Goal: Information Seeking & Learning: Learn about a topic

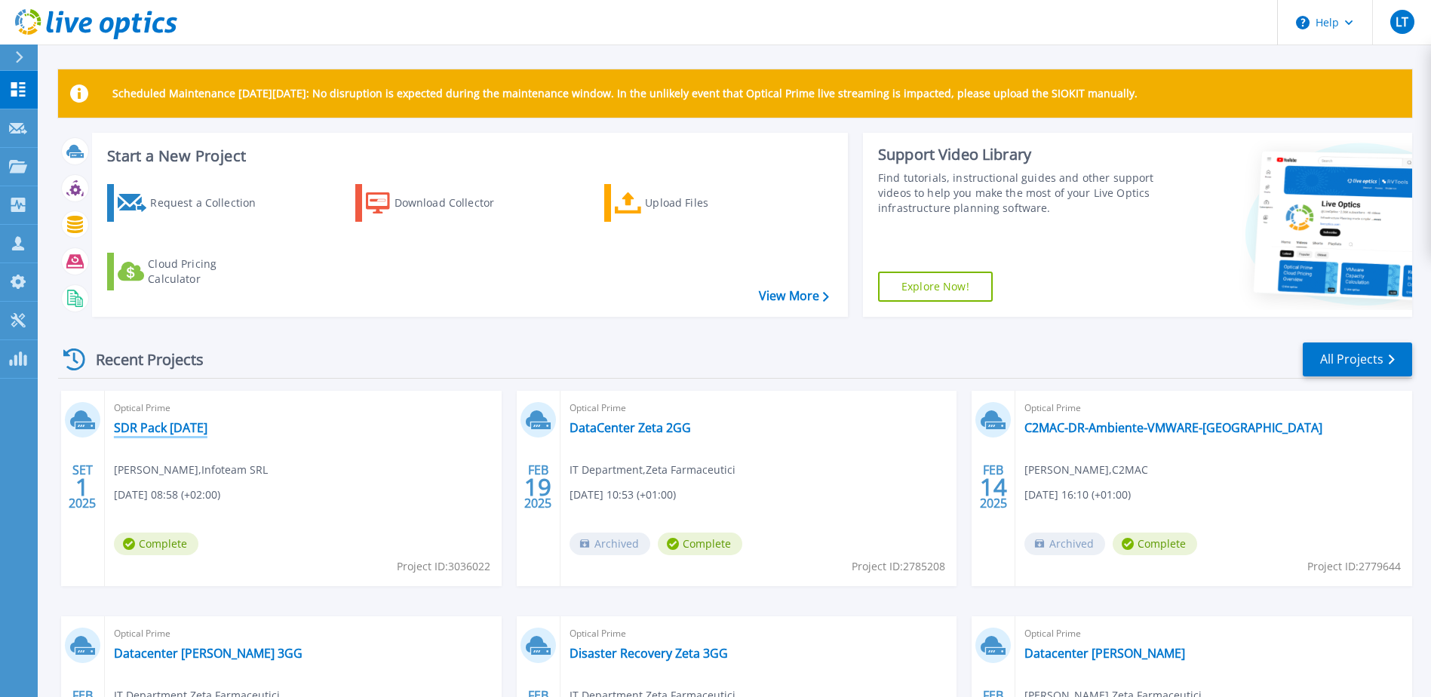
click at [198, 428] on link "SDR Pack [DATE]" at bounding box center [161, 427] width 94 height 15
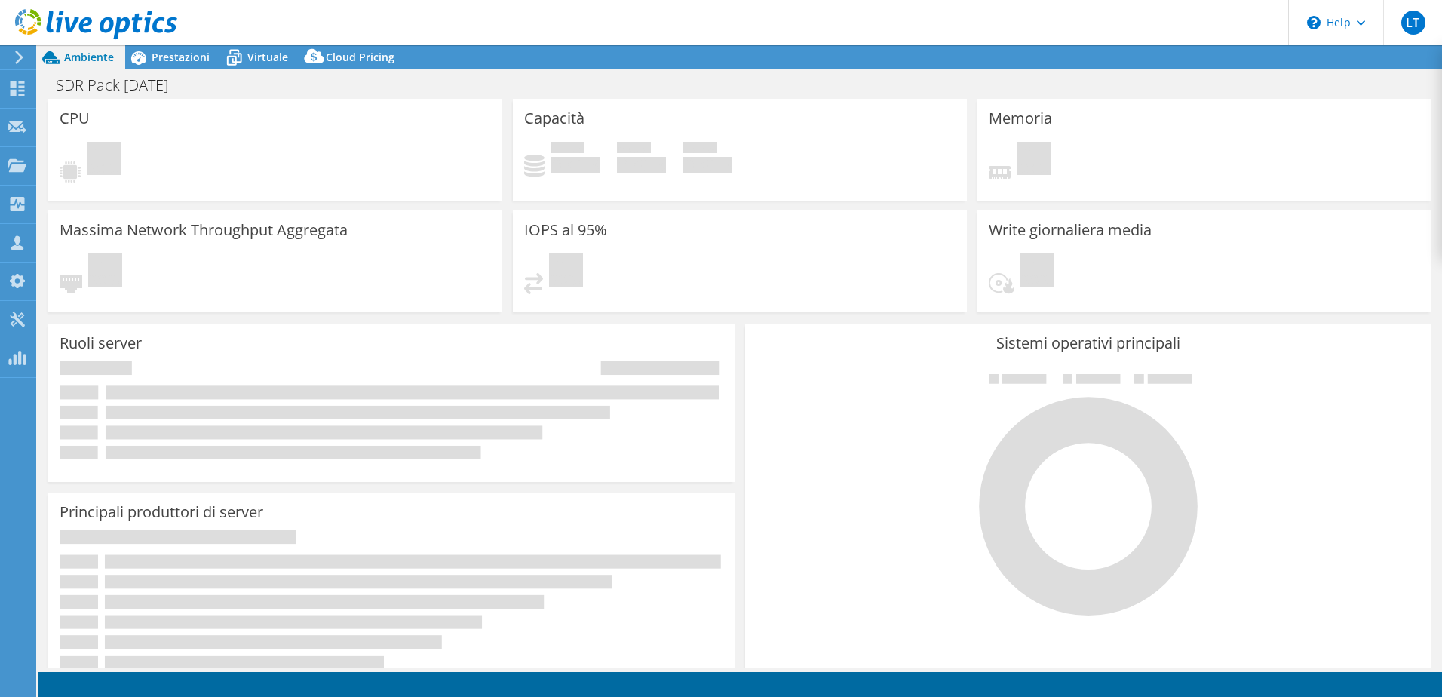
select select "USD"
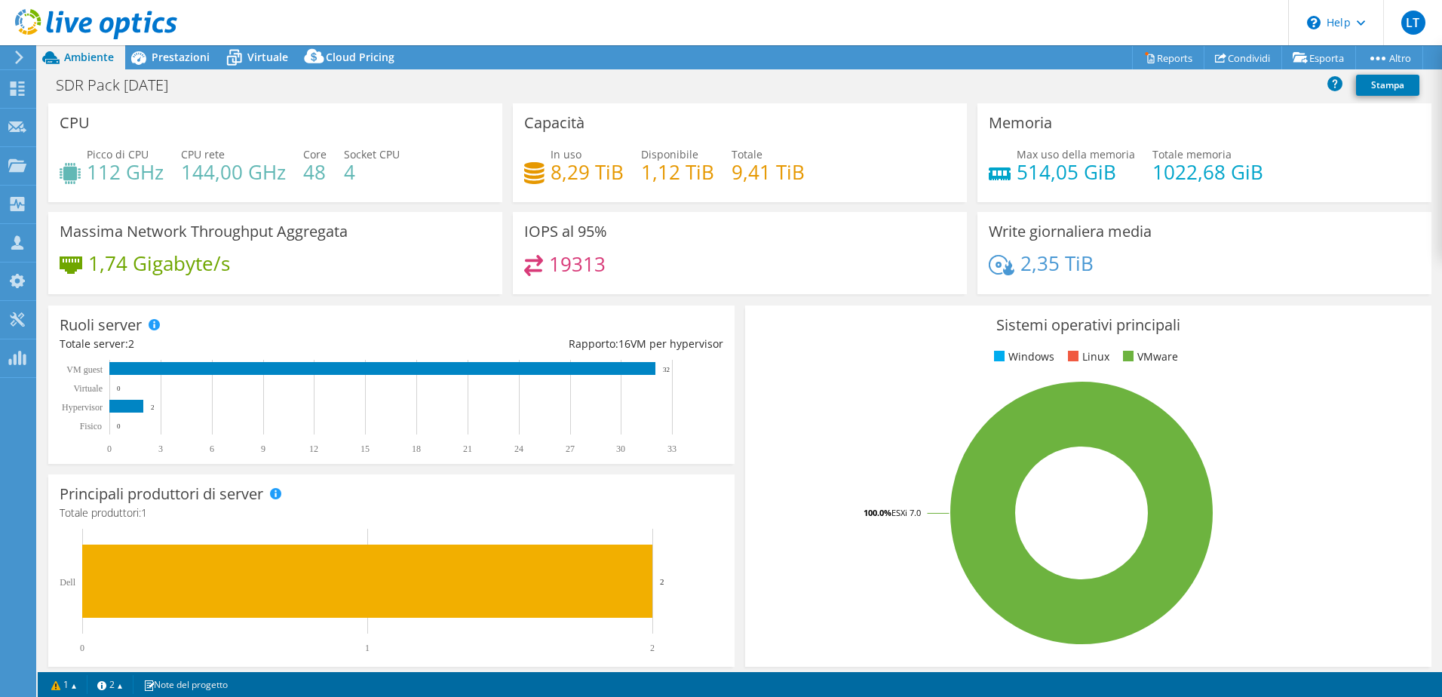
click at [86, 51] on span "Ambiente" at bounding box center [89, 57] width 50 height 14
click at [25, 87] on icon at bounding box center [17, 88] width 18 height 14
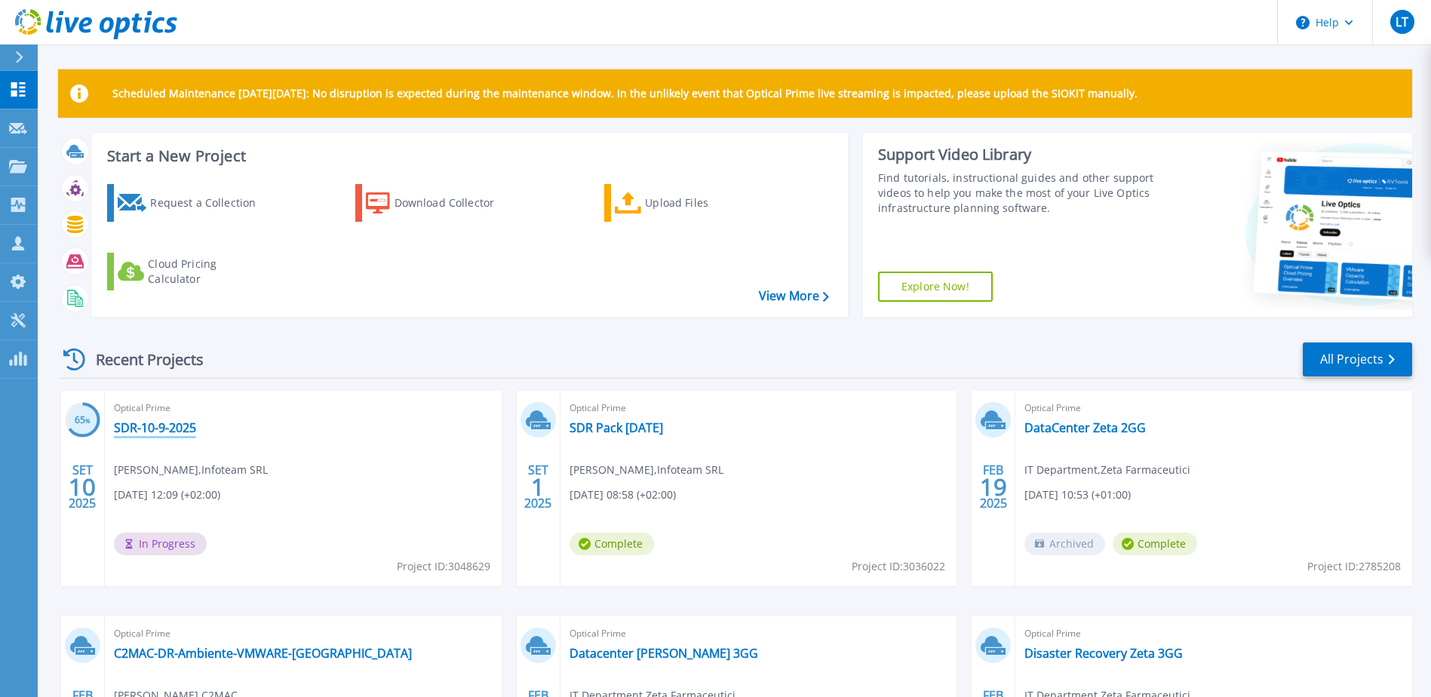
click at [153, 431] on link "SDR-10-9-2025" at bounding box center [155, 427] width 82 height 15
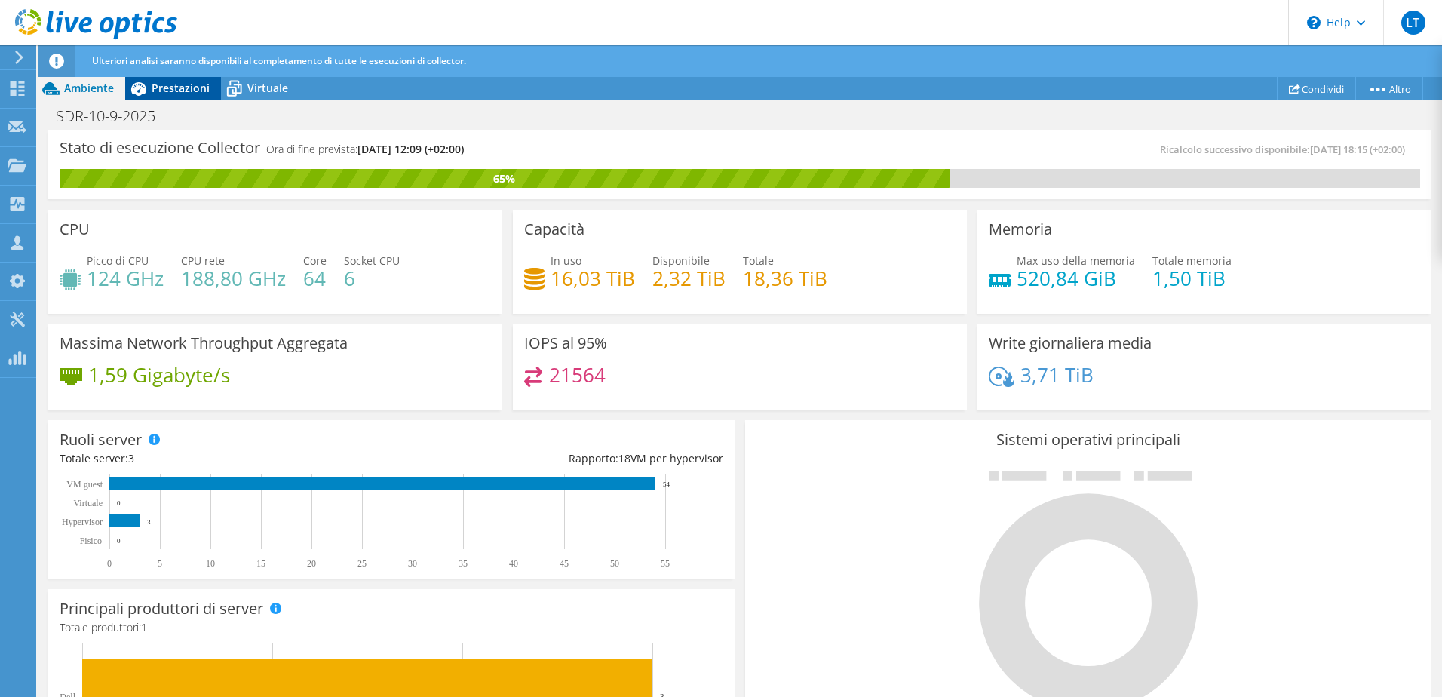
click at [178, 95] on div "Prestazioni" at bounding box center [173, 88] width 96 height 24
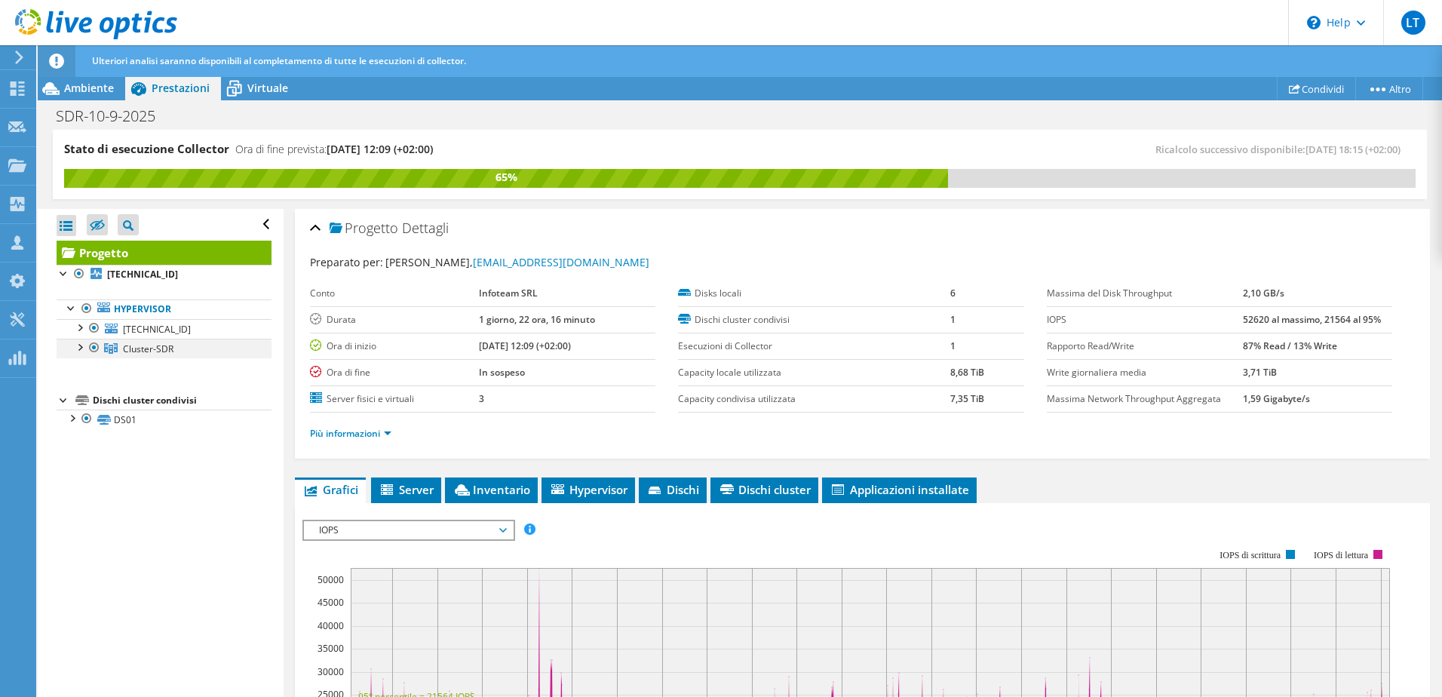
click at [81, 348] on div at bounding box center [79, 346] width 15 height 15
click at [96, 330] on div at bounding box center [94, 328] width 15 height 18
click at [96, 326] on div at bounding box center [94, 328] width 15 height 18
click at [85, 330] on div at bounding box center [79, 326] width 15 height 15
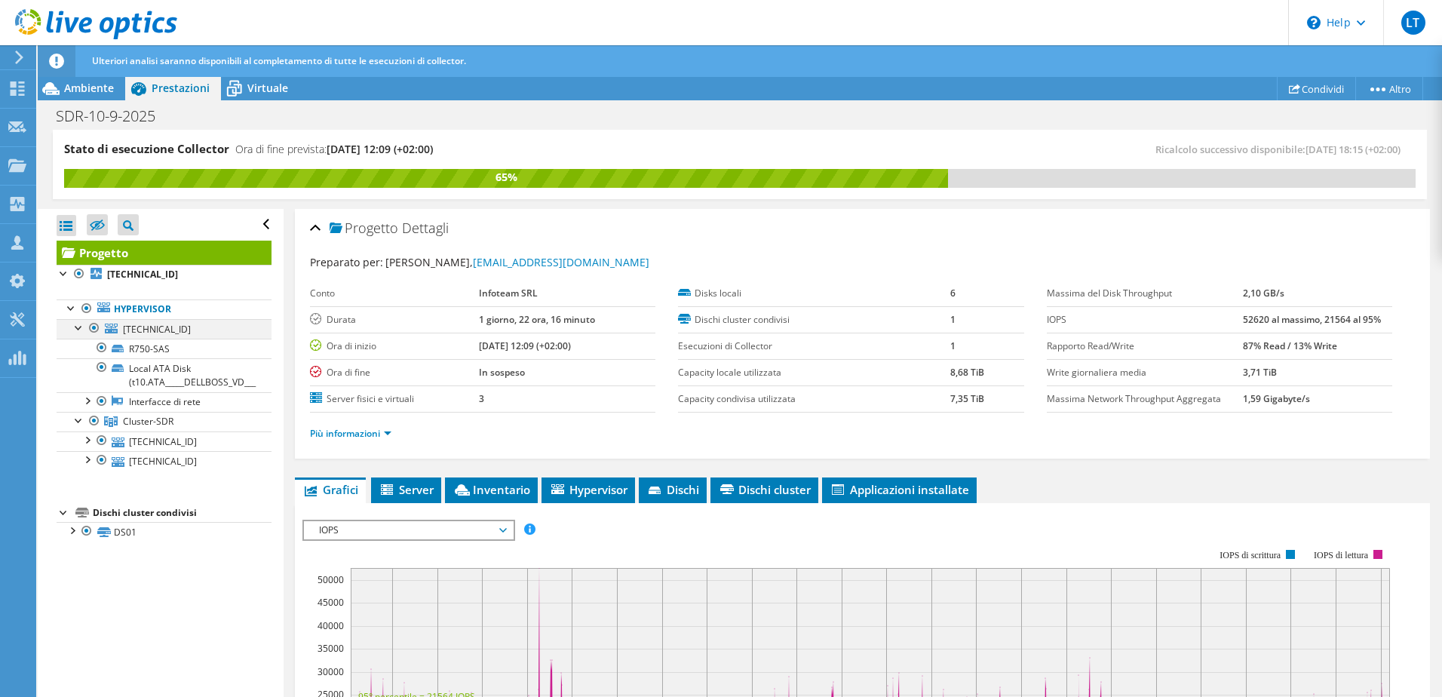
click at [93, 328] on div at bounding box center [94, 328] width 15 height 18
click at [82, 328] on div at bounding box center [79, 326] width 15 height 15
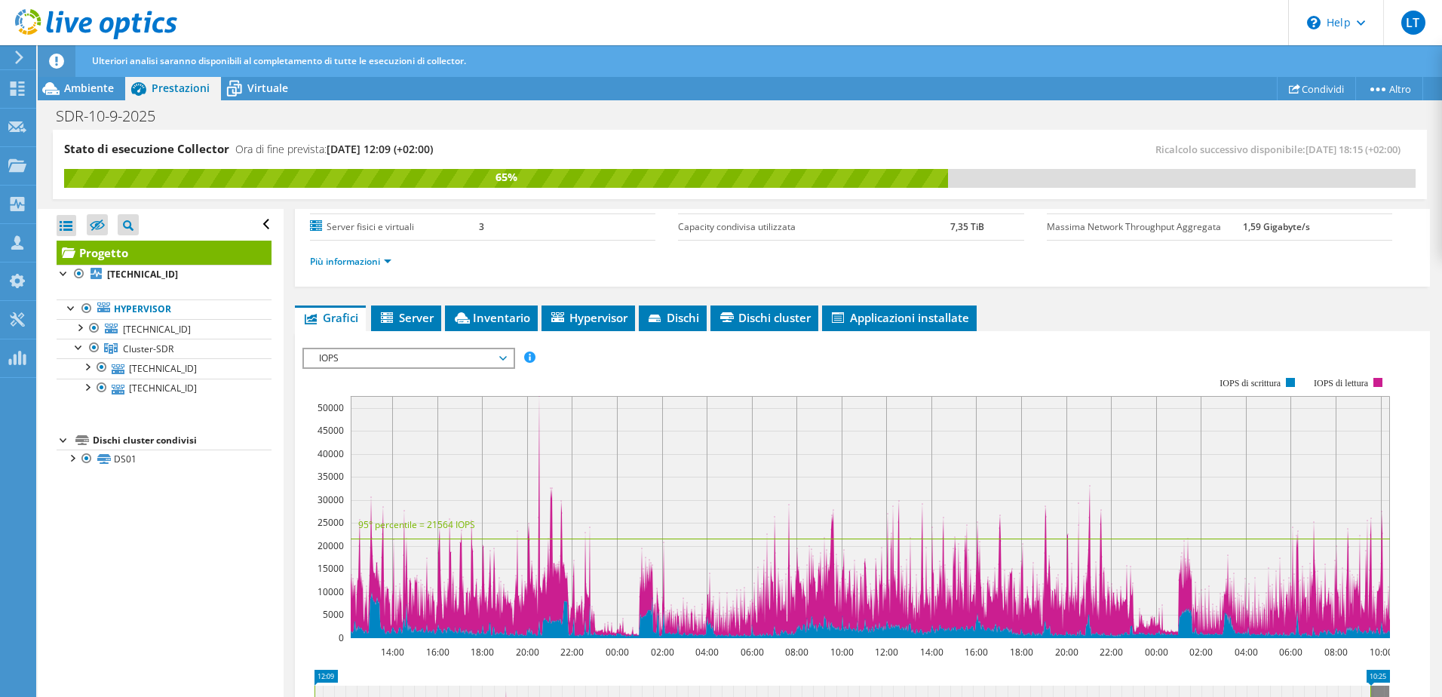
scroll to position [151, 0]
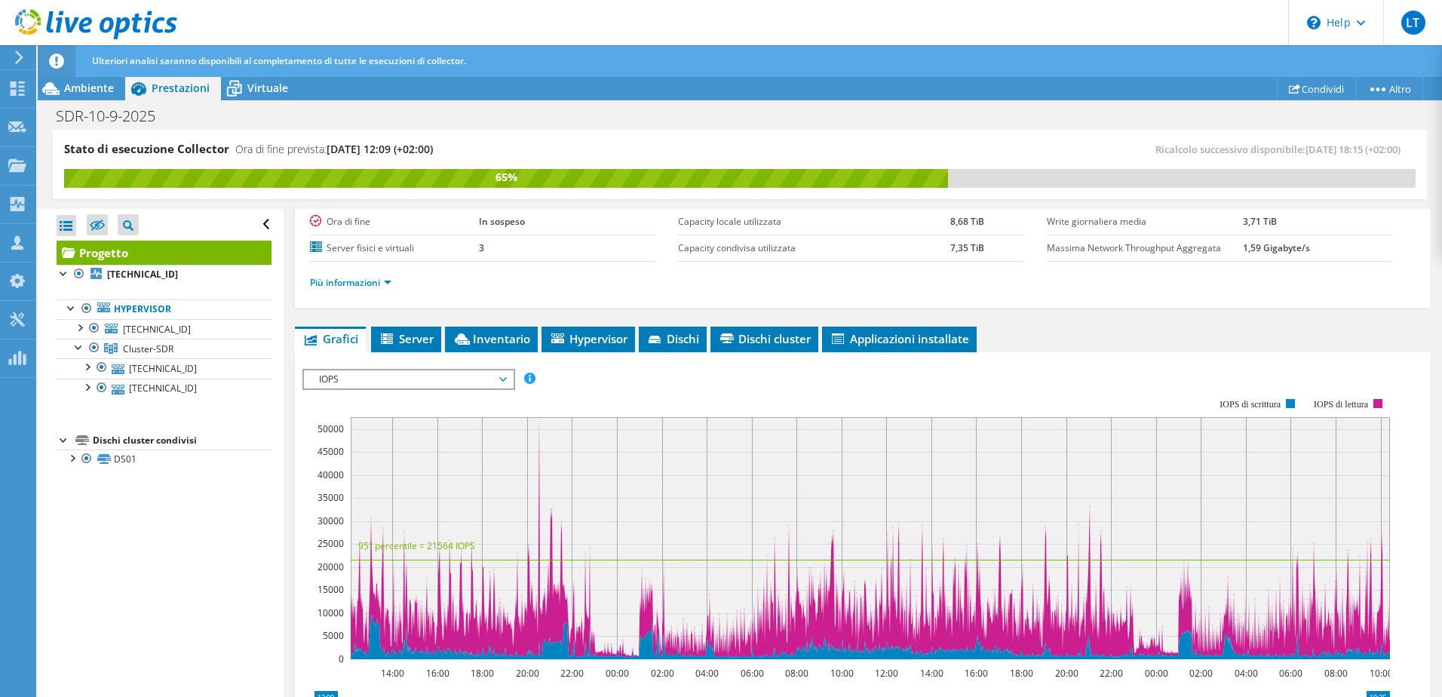
click at [394, 386] on span "IOPS" at bounding box center [408, 379] width 194 height 18
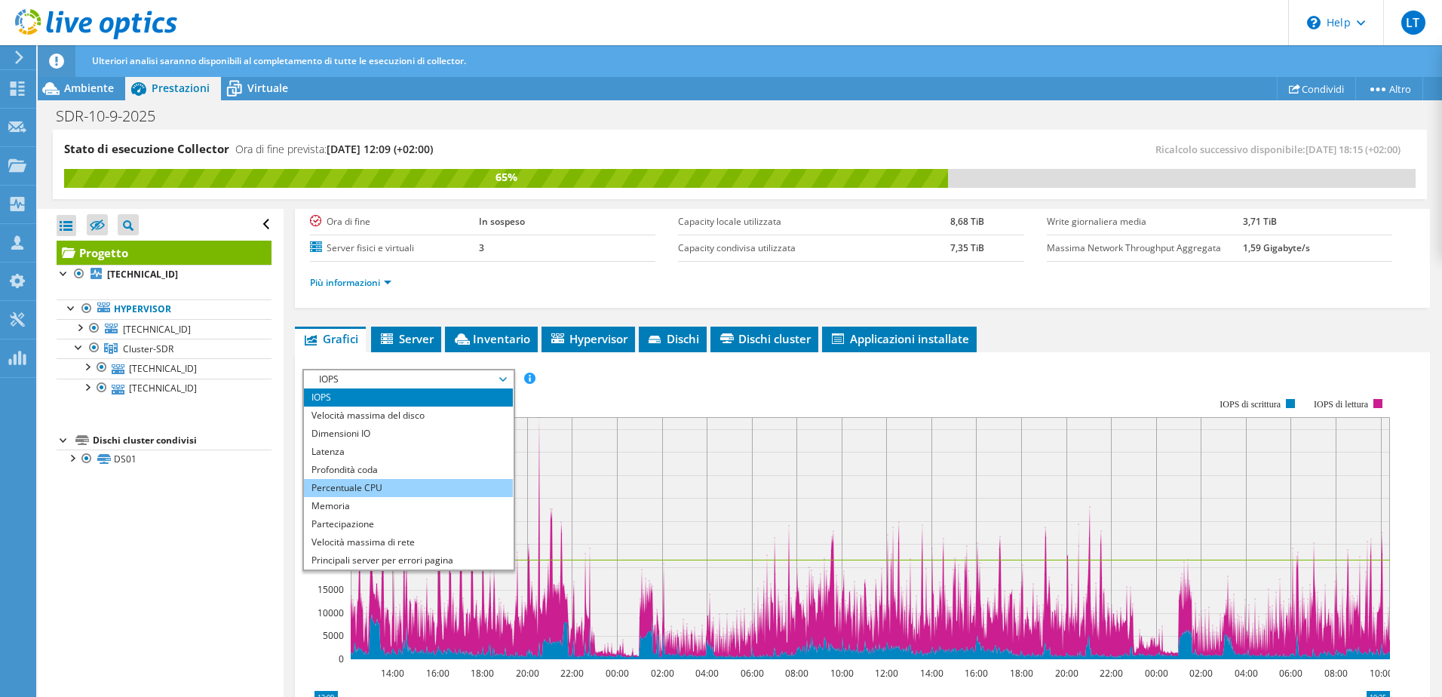
click at [388, 489] on li "Percentuale CPU" at bounding box center [408, 488] width 209 height 18
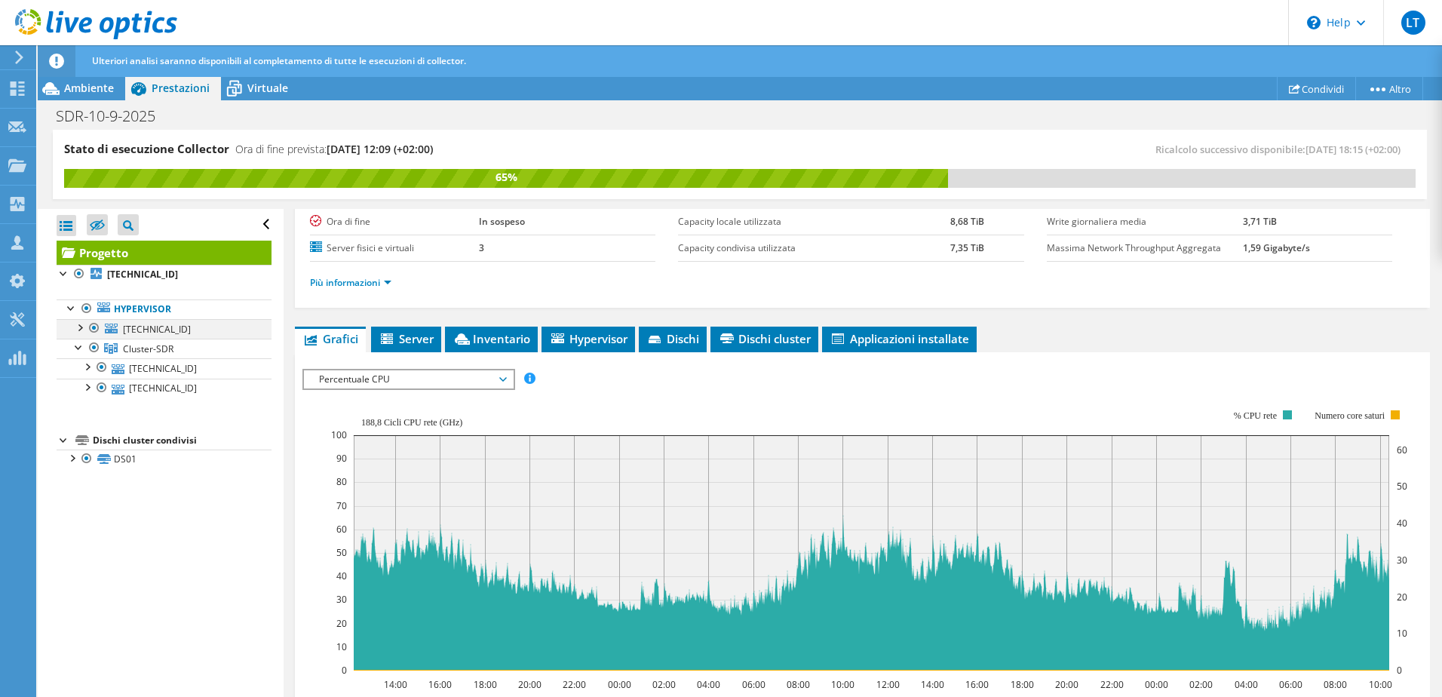
click at [93, 328] on div at bounding box center [94, 328] width 15 height 18
click at [87, 308] on div at bounding box center [86, 308] width 15 height 18
click at [92, 324] on div at bounding box center [94, 328] width 15 height 18
click at [83, 326] on div at bounding box center [79, 326] width 15 height 15
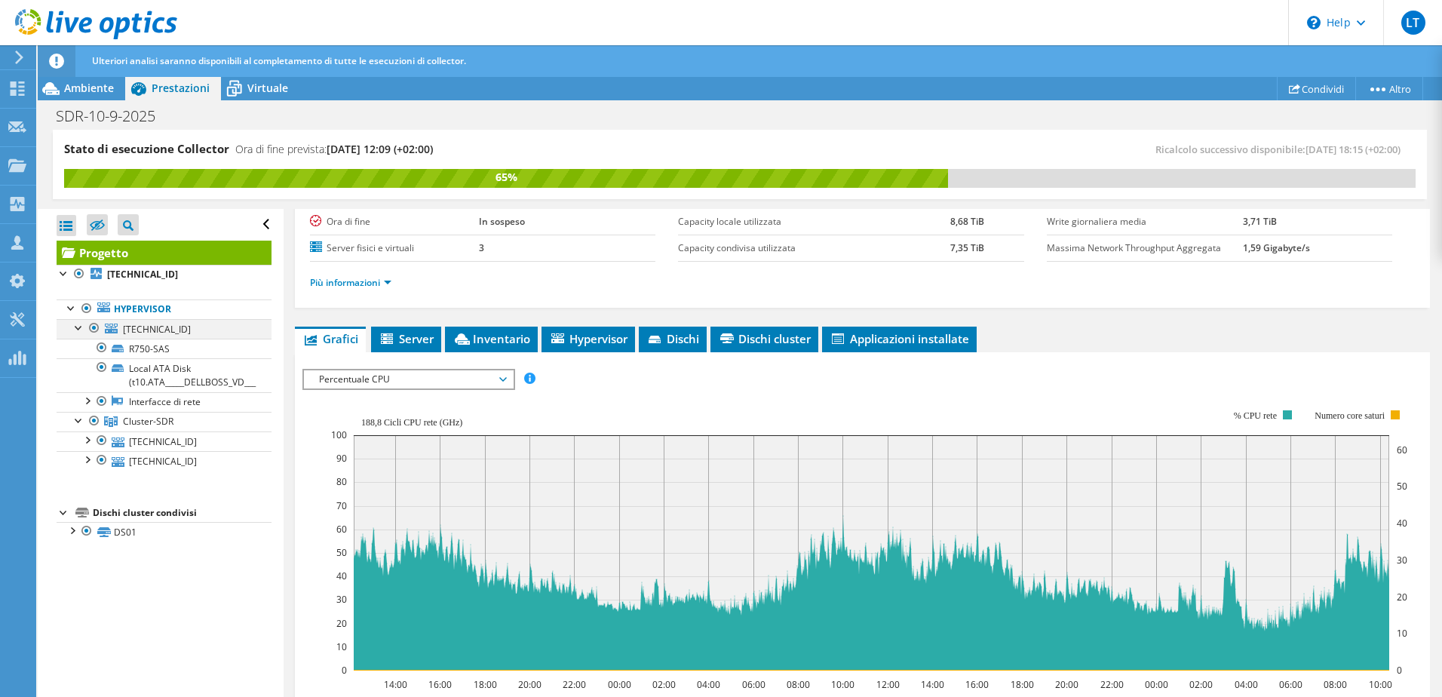
click at [92, 327] on div at bounding box center [94, 328] width 15 height 18
